Goal: Information Seeking & Learning: Learn about a topic

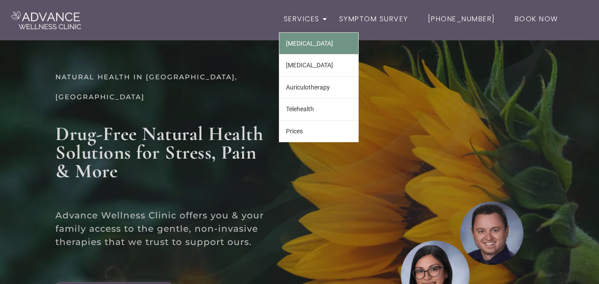
click at [303, 43] on link "[MEDICAL_DATA]" at bounding box center [318, 43] width 79 height 21
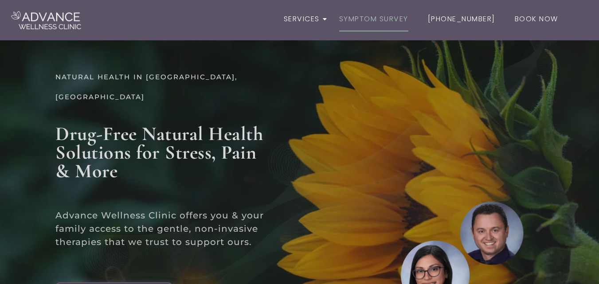
click at [377, 19] on link "Symptom Survey" at bounding box center [373, 20] width 79 height 26
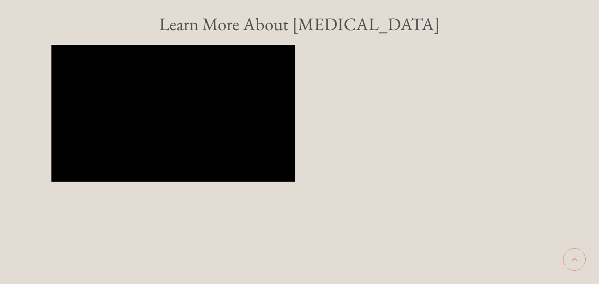
scroll to position [3506, 0]
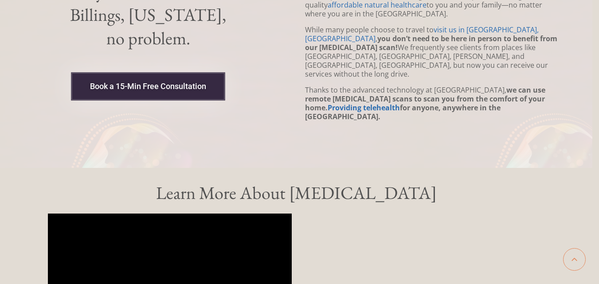
scroll to position [3107, 0]
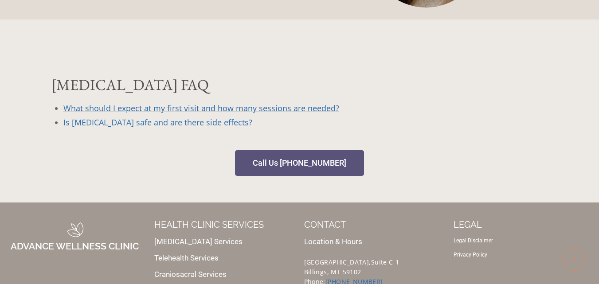
scroll to position [1015, 0]
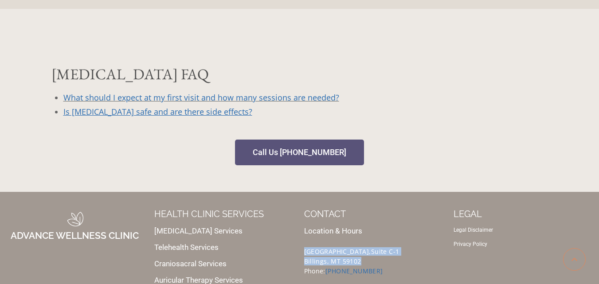
drag, startPoint x: 360, startPoint y: 234, endPoint x: 301, endPoint y: 227, distance: 59.3
click at [301, 227] on div "CONTACT Location & Hours 1629 Avenue D, Suite C-1 Billings, MT 59102 Phone: (40…" at bounding box center [375, 257] width 150 height 104
copy div "1629 Avenue D, Suite C-1 Billings, MT 59102"
